Goal: Find specific page/section: Find specific page/section

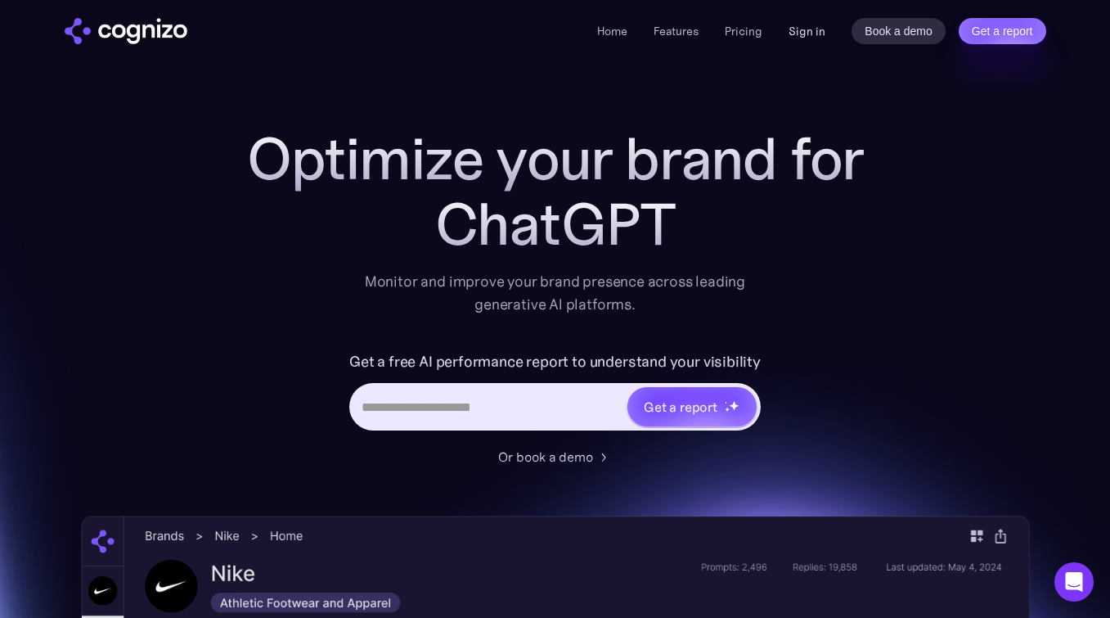
click at [803, 31] on link "Sign in" at bounding box center [806, 31] width 37 height 20
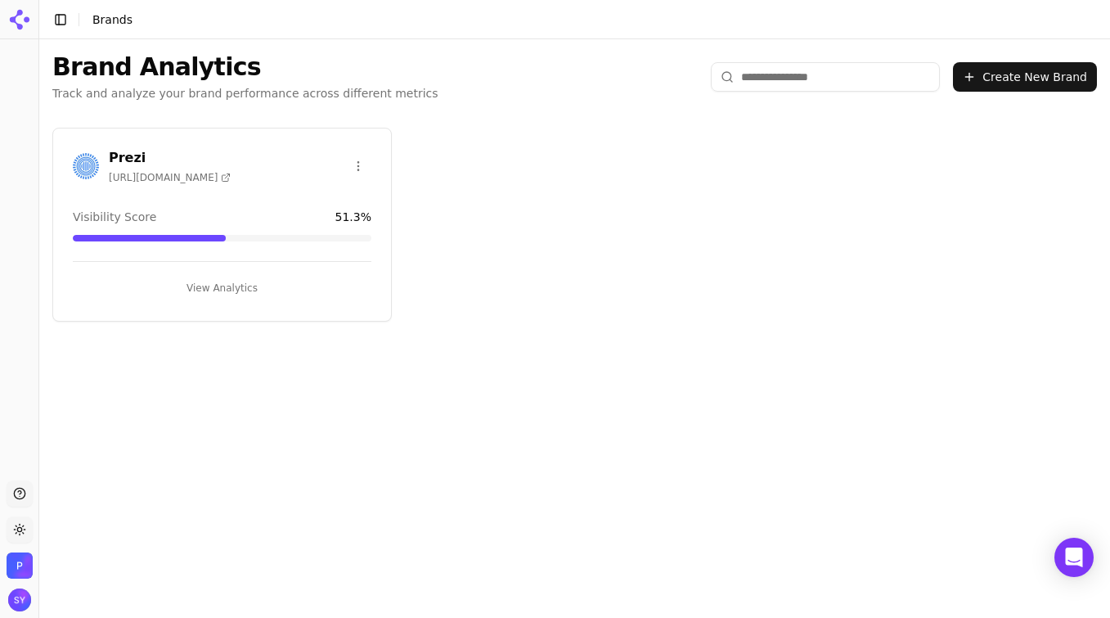
click at [178, 164] on h3 "Prezi" at bounding box center [170, 158] width 122 height 20
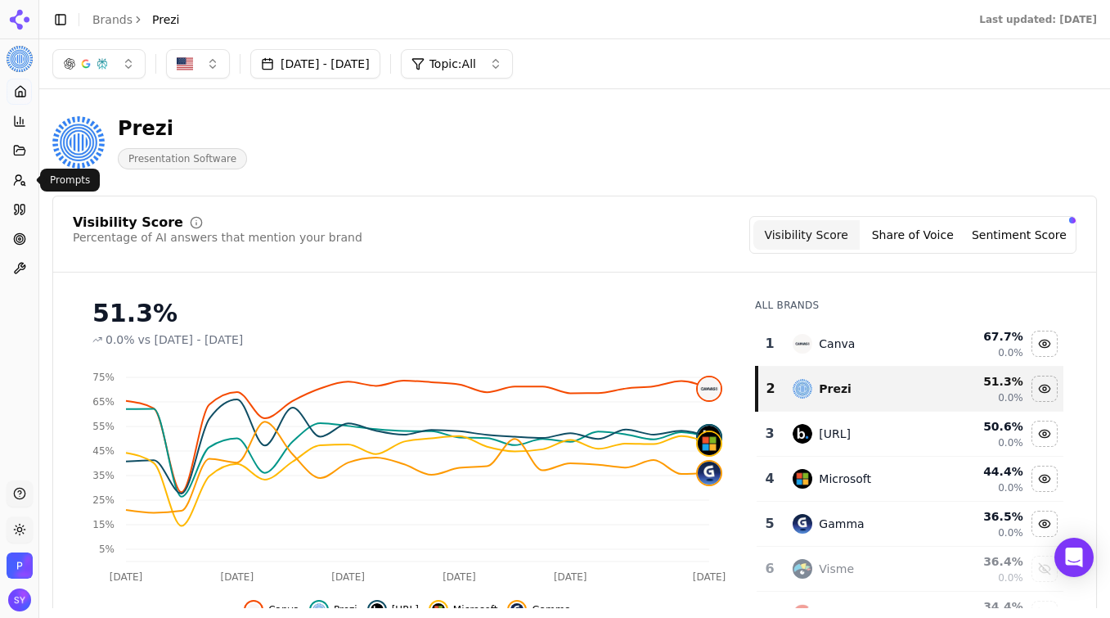
click at [19, 182] on icon at bounding box center [19, 179] width 13 height 13
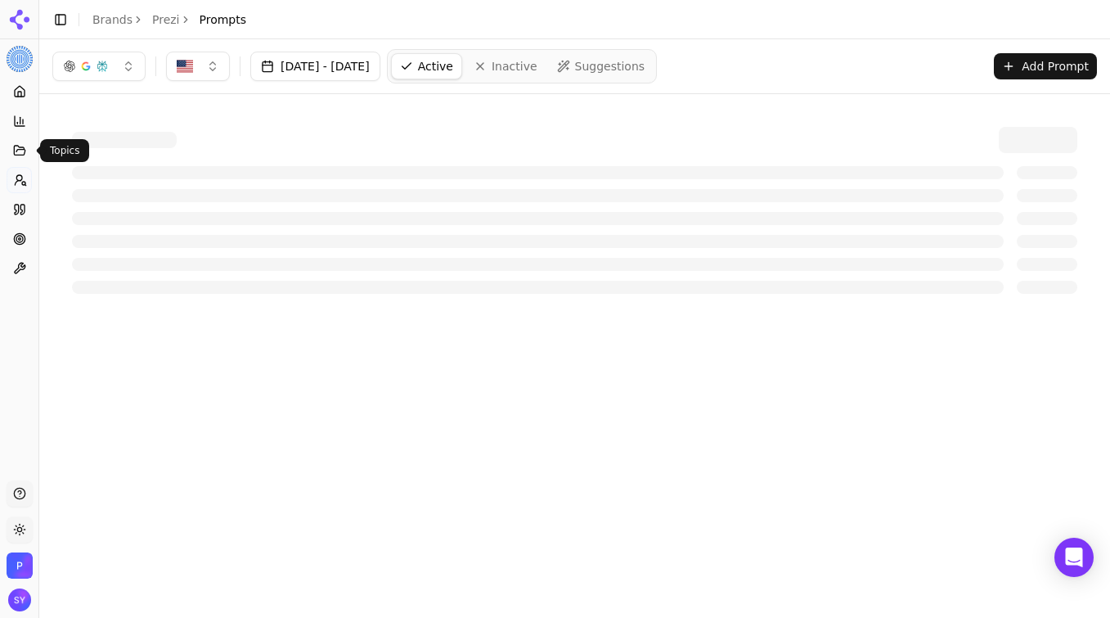
click at [16, 146] on icon at bounding box center [19, 150] width 13 height 13
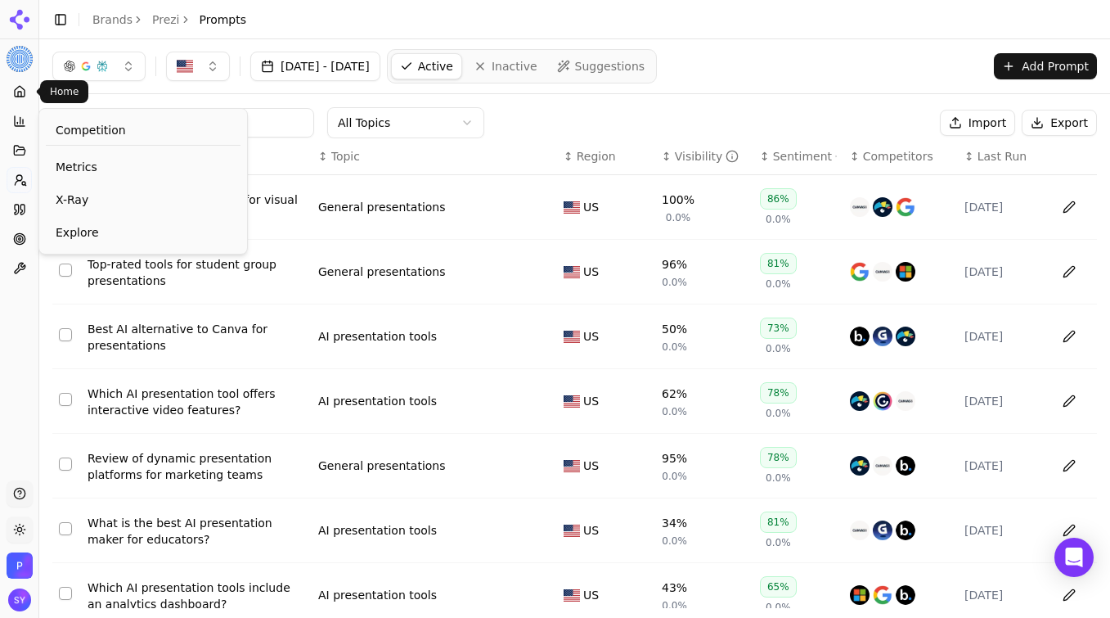
click at [24, 87] on icon at bounding box center [19, 91] width 13 height 13
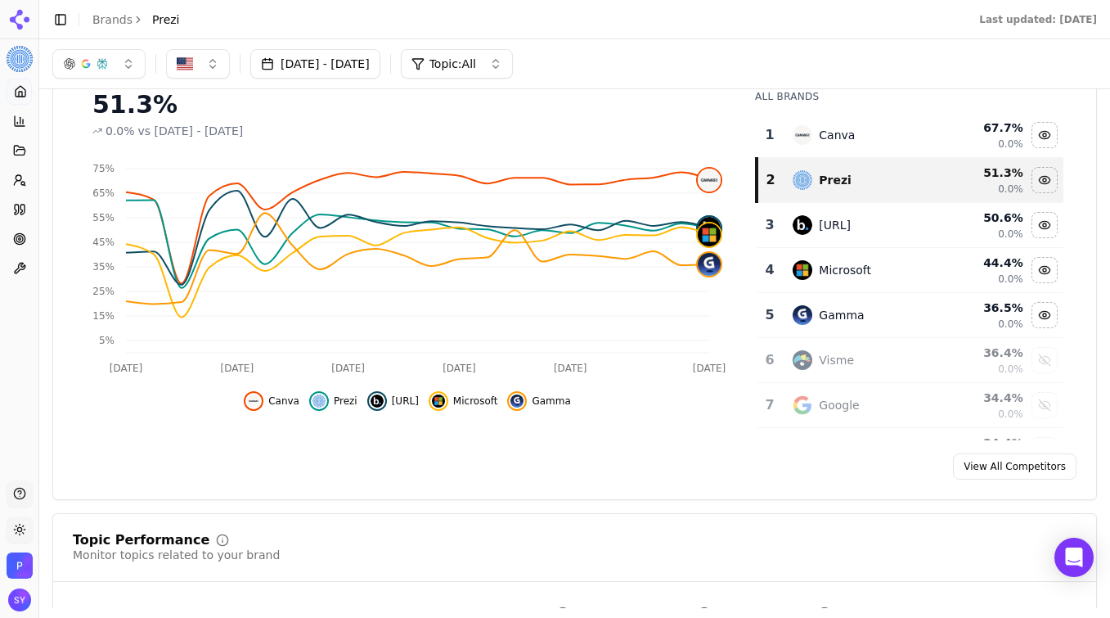
scroll to position [160, 0]
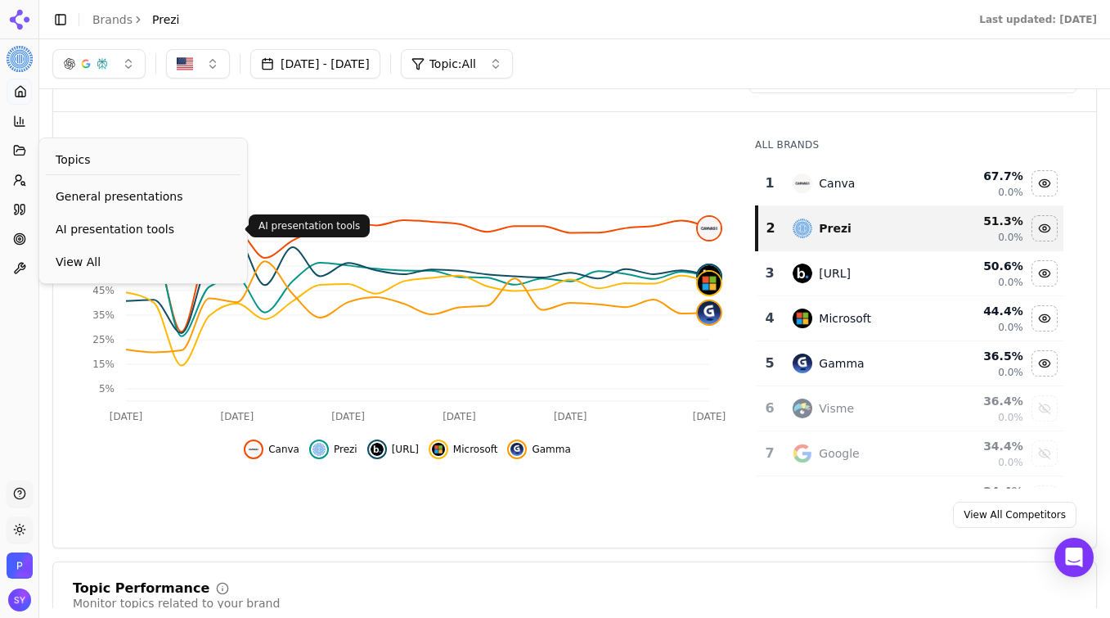
click at [99, 240] on link "AI presentation tools" at bounding box center [143, 228] width 195 height 29
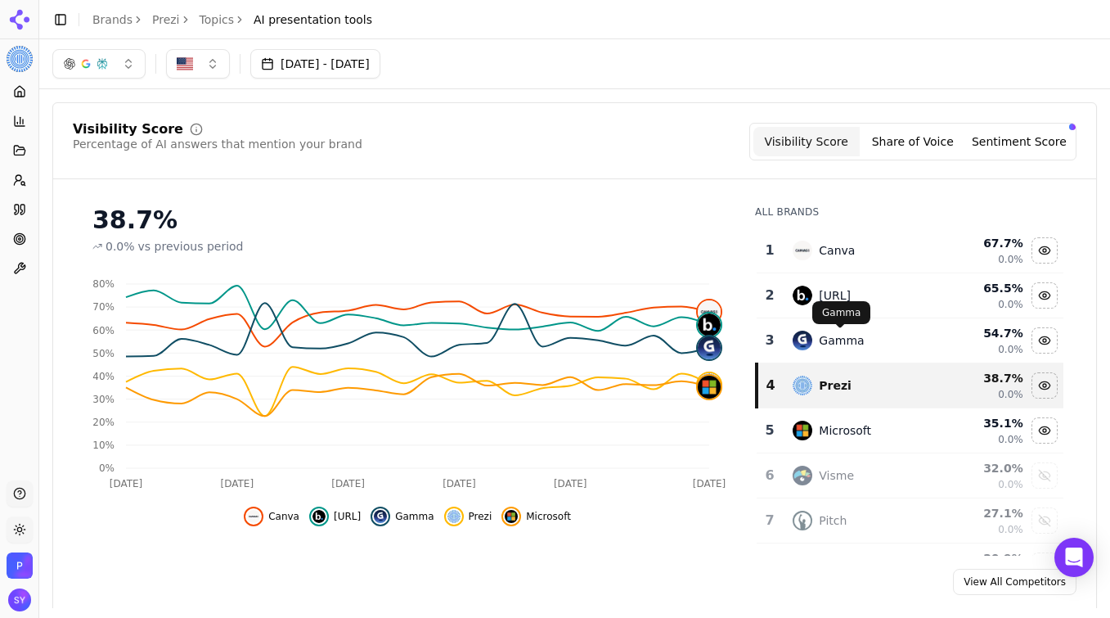
click at [848, 344] on div "Gamma" at bounding box center [841, 340] width 45 height 16
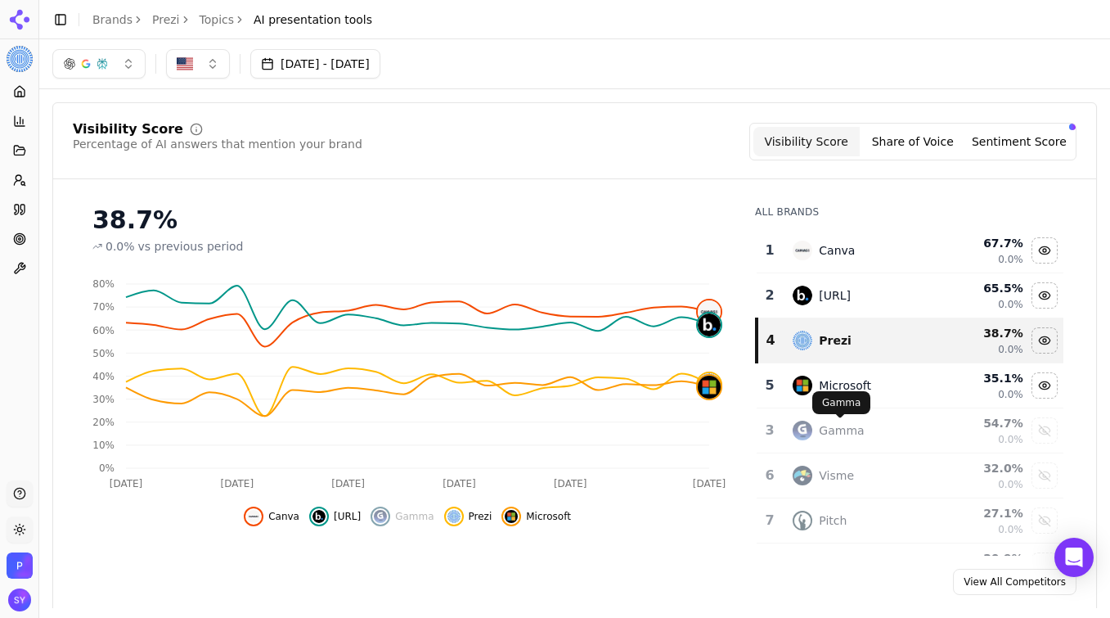
click at [858, 429] on div "Gamma" at bounding box center [841, 430] width 45 height 16
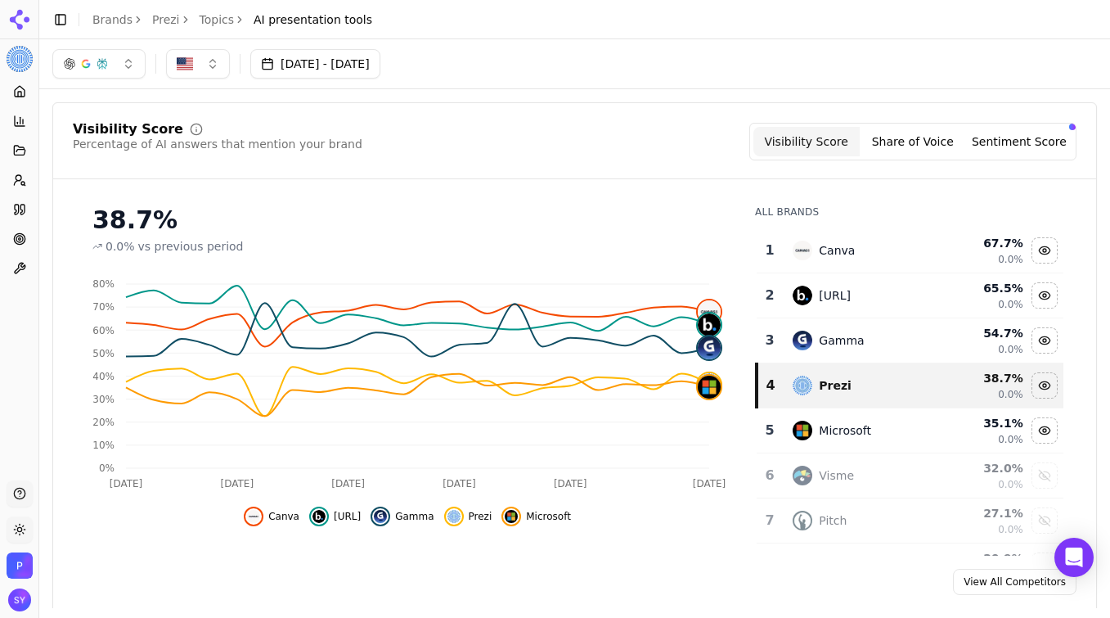
click at [866, 330] on div "Gamma" at bounding box center [862, 340] width 139 height 20
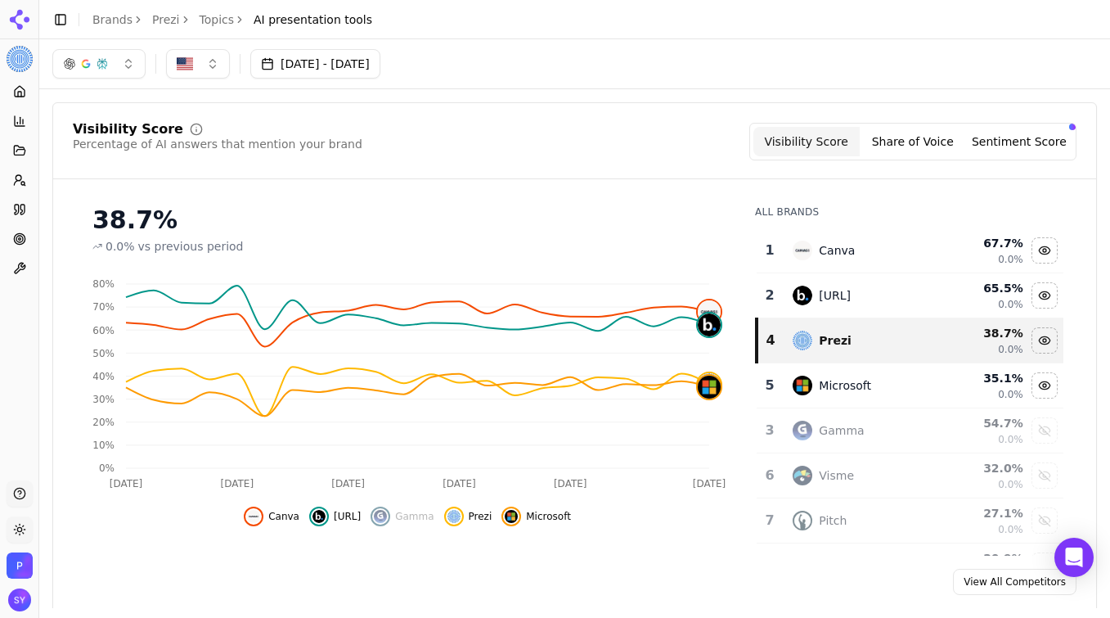
click at [868, 421] on div "Gamma" at bounding box center [862, 430] width 139 height 20
